Goal: Task Accomplishment & Management: Manage account settings

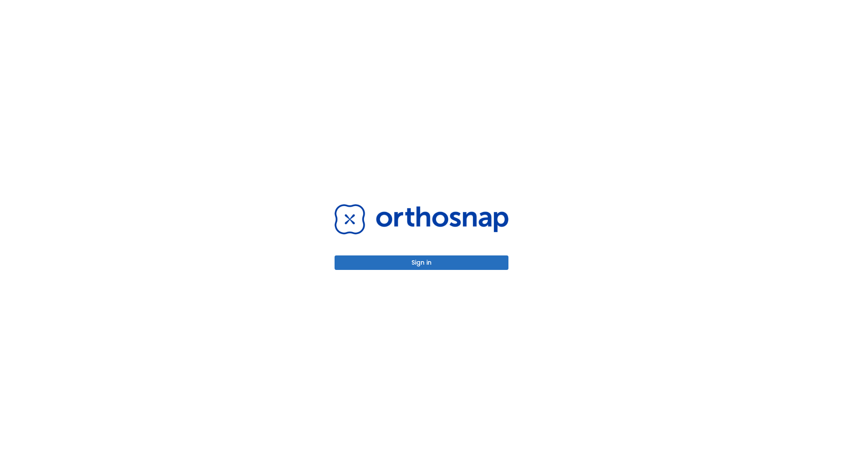
click at [422, 263] on button "Sign in" at bounding box center [422, 263] width 174 height 14
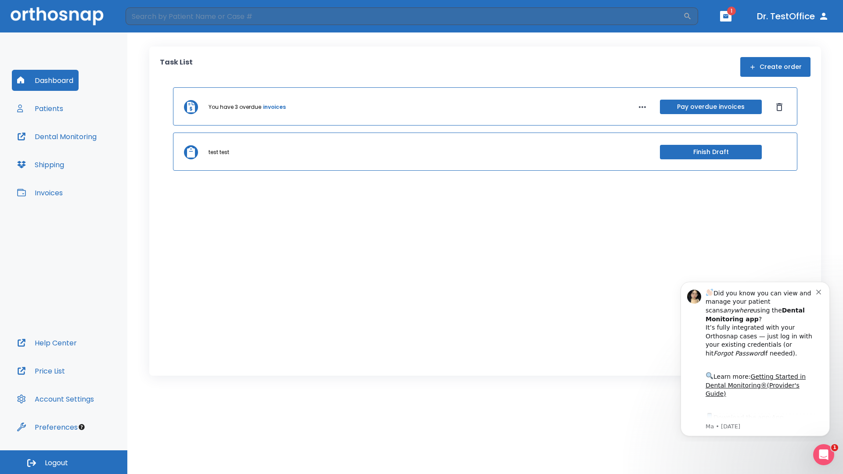
click at [64, 462] on span "Logout" at bounding box center [56, 464] width 23 height 10
